Goal: Navigation & Orientation: Find specific page/section

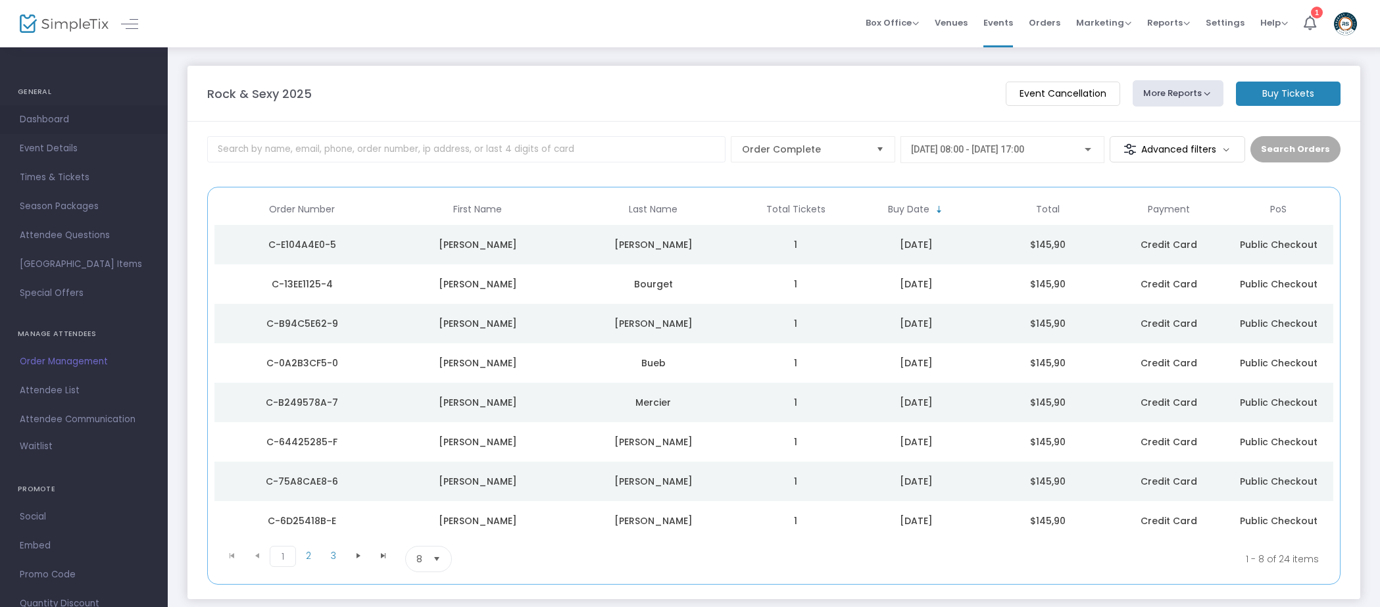
click at [43, 118] on span "Dashboard" at bounding box center [84, 119] width 128 height 17
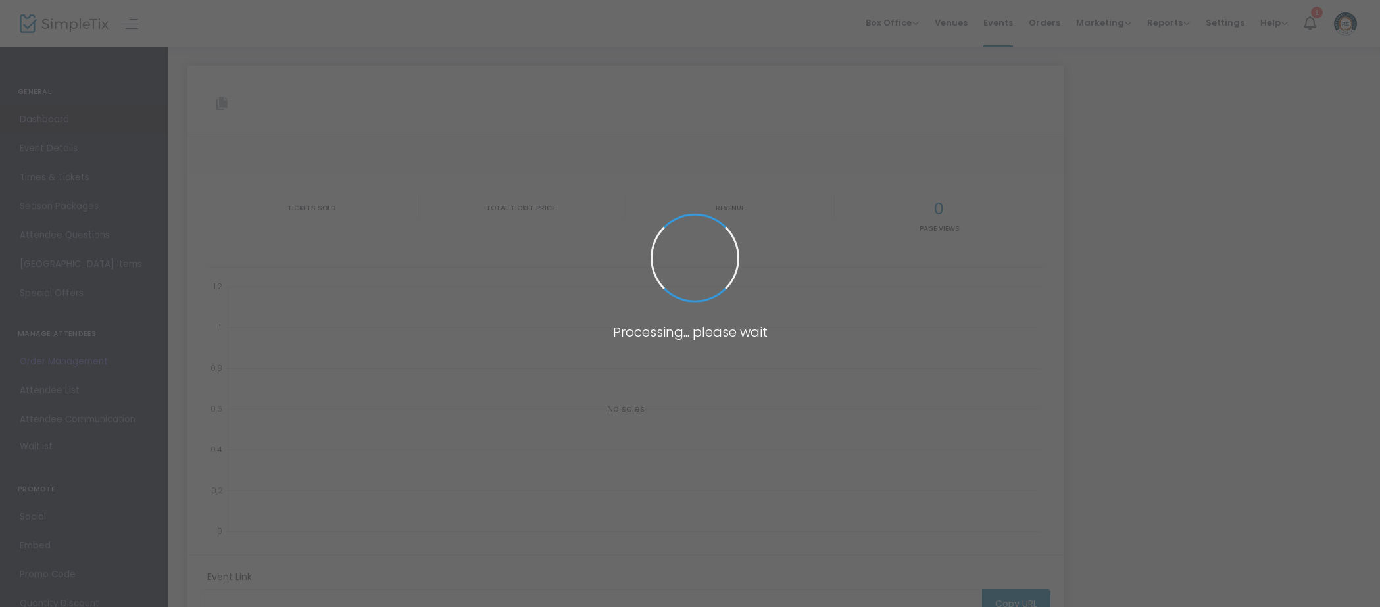
type input "[URL][DOMAIN_NAME]"
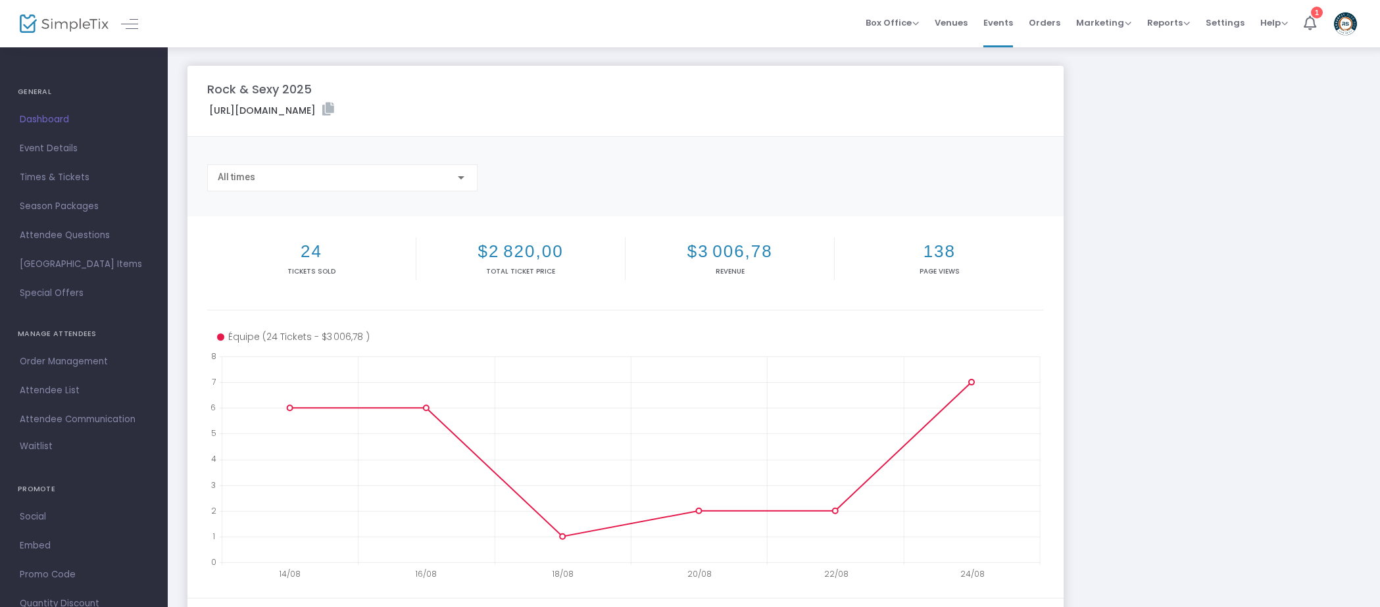
click at [52, 30] on img at bounding box center [64, 23] width 89 height 19
